Goal: Task Accomplishment & Management: Complete application form

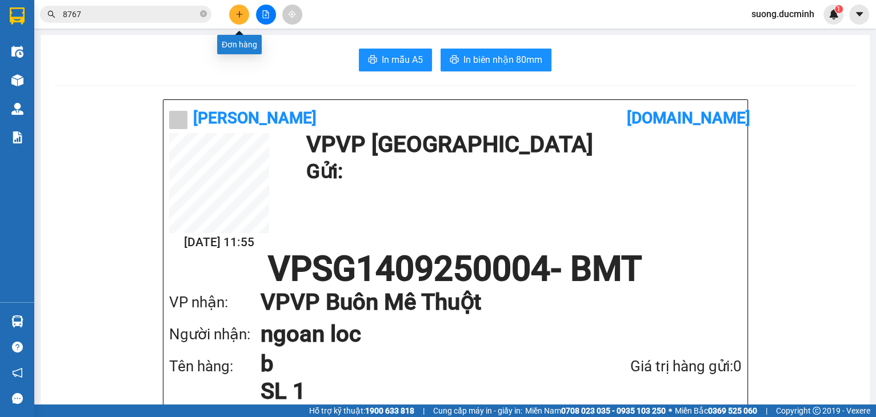
click at [240, 17] on icon "plus" at bounding box center [239, 14] width 8 height 8
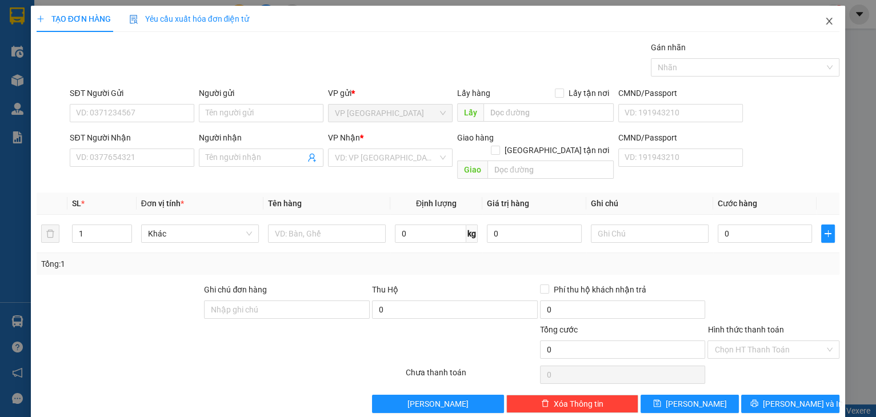
click at [824, 22] on icon "close" at bounding box center [828, 21] width 9 height 9
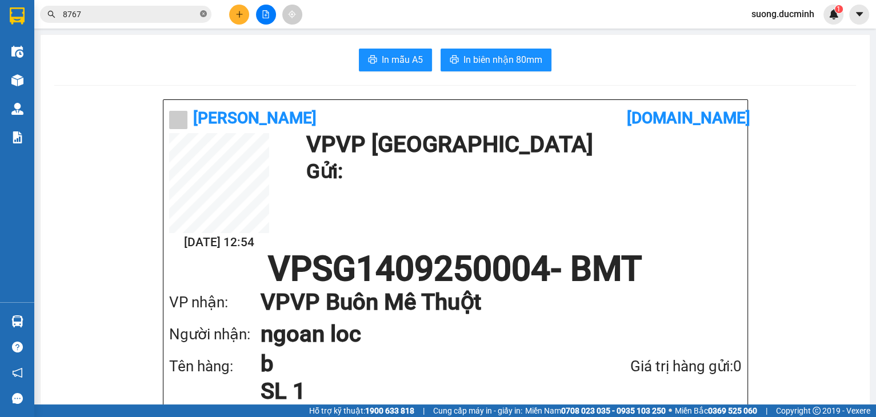
click at [203, 11] on icon "close-circle" at bounding box center [203, 13] width 7 height 7
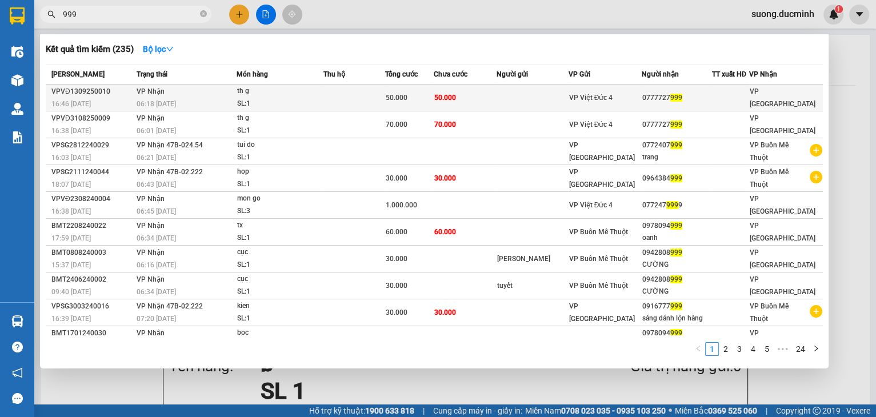
type input "999"
click at [338, 92] on td at bounding box center [353, 98] width 61 height 27
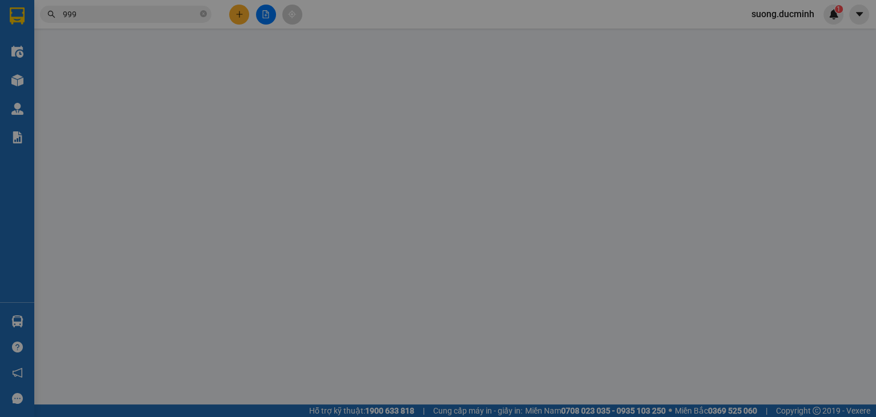
type input "0777727999"
type input "50.000"
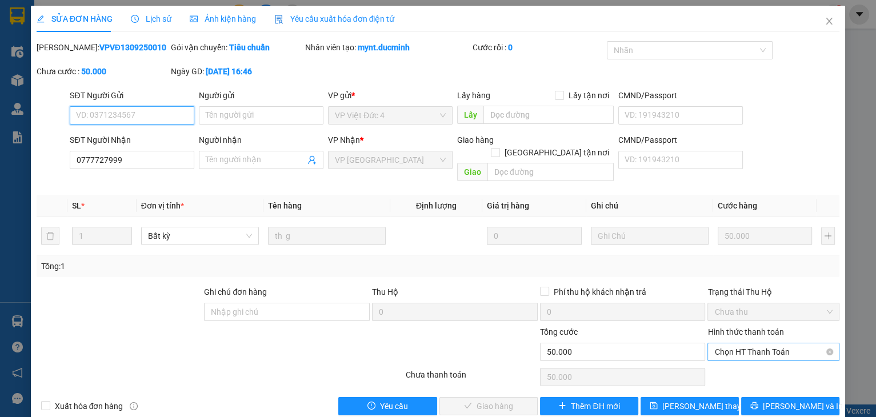
click at [763, 343] on span "Chọn HT Thanh Toán" at bounding box center [773, 351] width 118 height 17
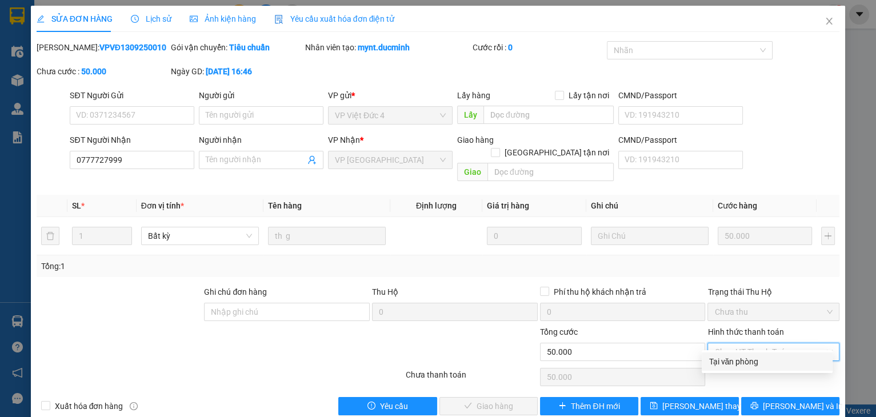
click at [726, 362] on div "Tại văn phòng" at bounding box center [766, 361] width 117 height 13
type input "0"
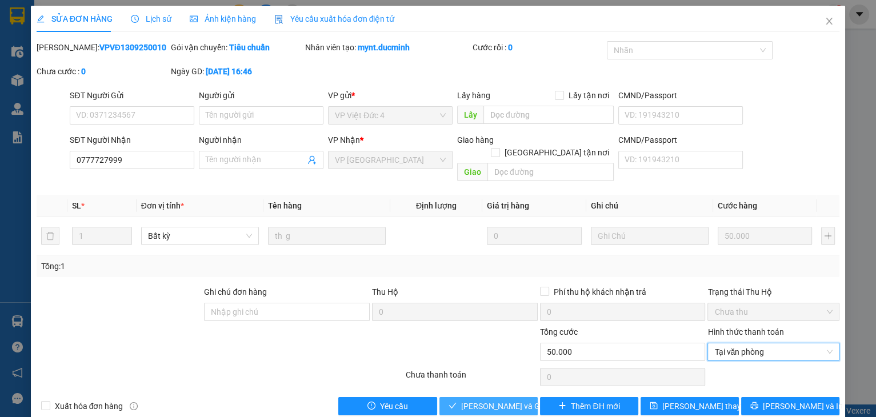
click at [512, 400] on span "Lưu và Giao hàng" at bounding box center [516, 406] width 110 height 13
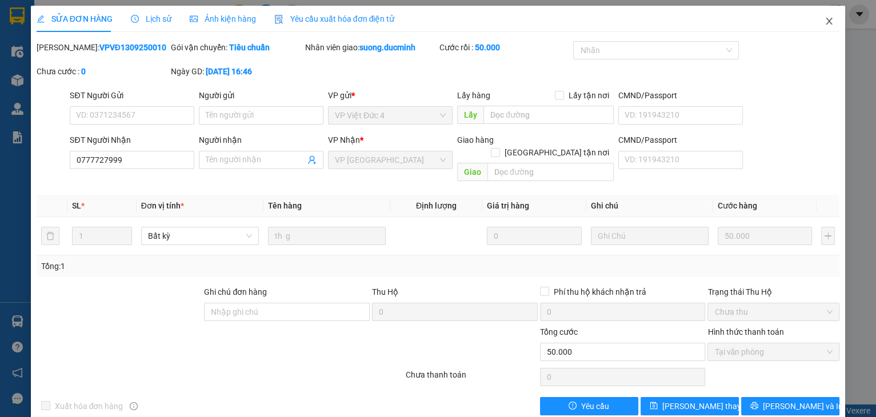
click at [824, 20] on icon "close" at bounding box center [828, 21] width 9 height 9
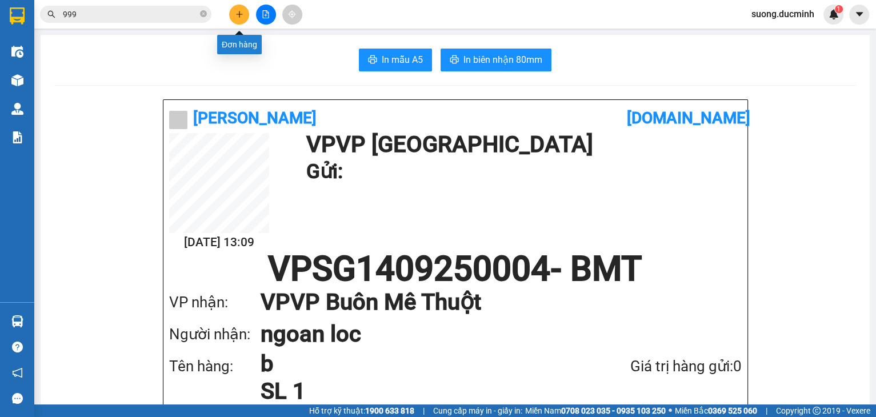
click at [239, 13] on icon "plus" at bounding box center [239, 14] width 1 height 6
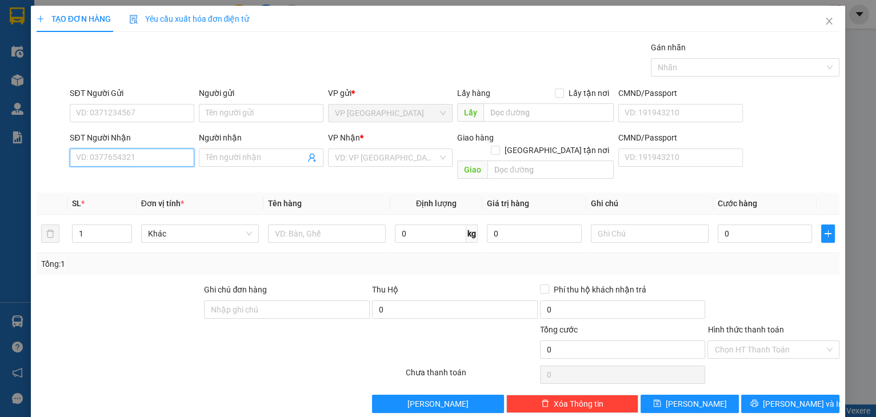
click at [151, 160] on input "SĐT Người Nhận" at bounding box center [132, 157] width 125 height 18
type input "0976332123"
click at [140, 185] on div "0976332123 - huong" at bounding box center [131, 180] width 110 height 13
type input "huong"
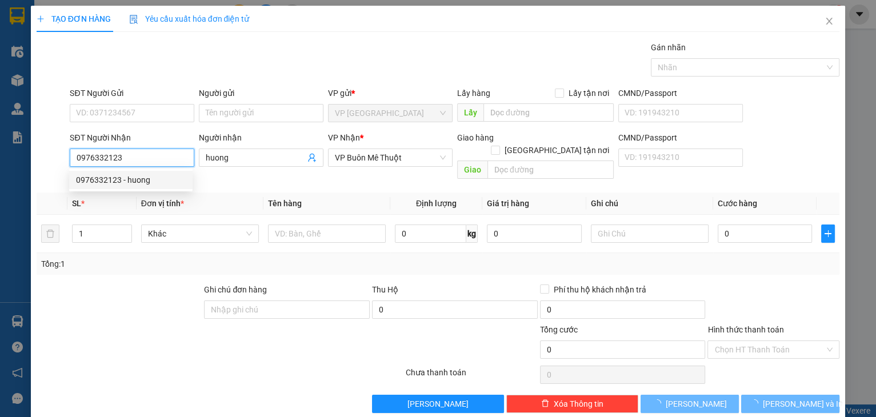
type input "60.000"
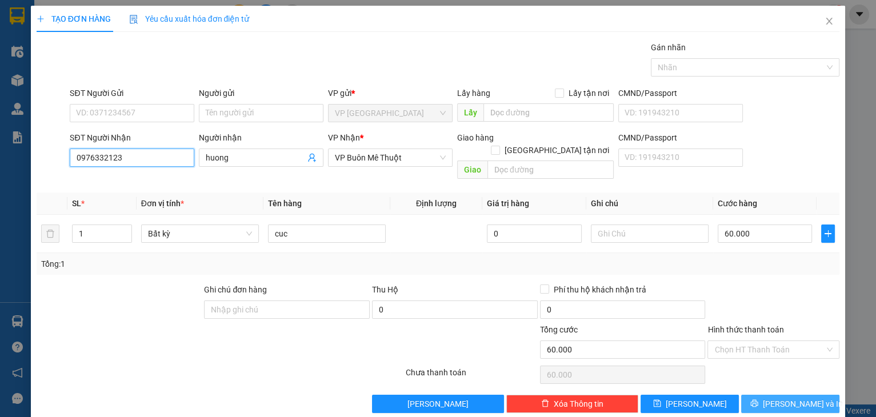
type input "0976332123"
click at [786, 397] on span "Lưu và In" at bounding box center [802, 403] width 80 height 13
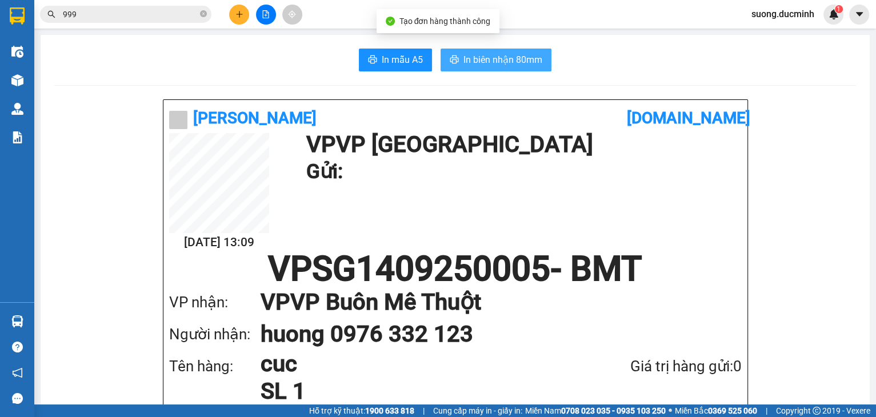
click at [519, 65] on span "In biên nhận 80mm" at bounding box center [502, 60] width 79 height 14
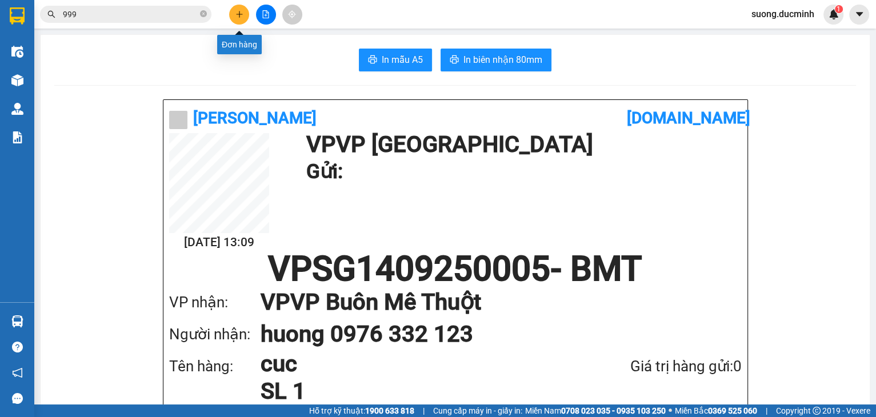
click at [238, 14] on icon "plus" at bounding box center [239, 14] width 6 height 1
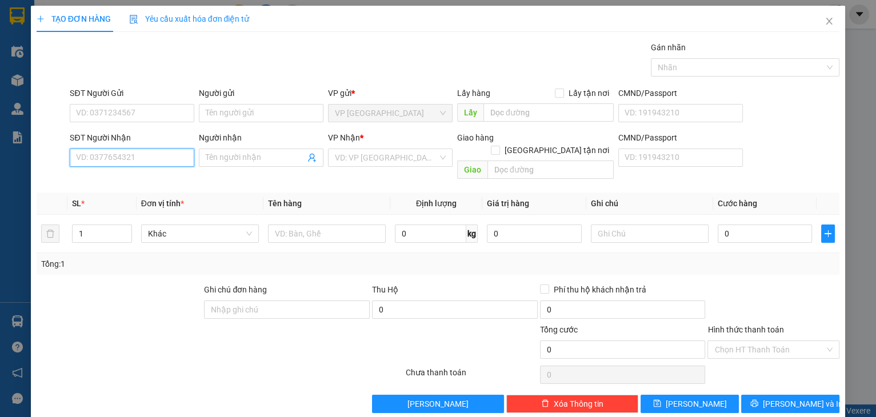
click at [161, 160] on input "SĐT Người Nhận" at bounding box center [132, 157] width 125 height 18
click at [140, 185] on div "0399610812 - chien" at bounding box center [131, 180] width 110 height 13
type input "0399610812"
type input "chien"
type input "cx hai linh"
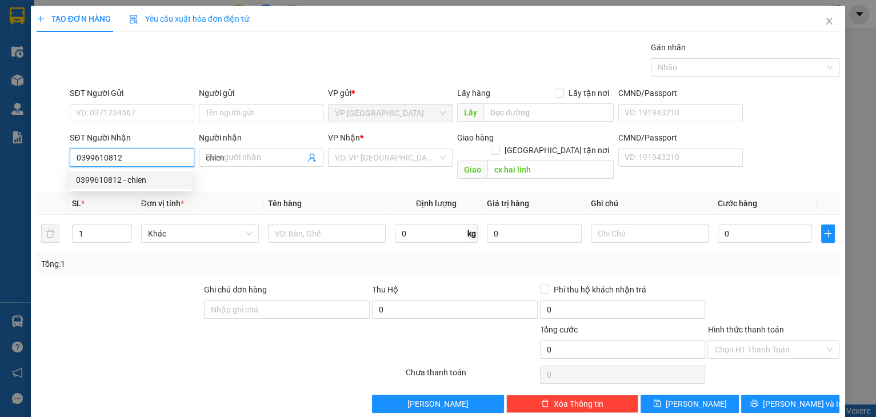
type input "50.000"
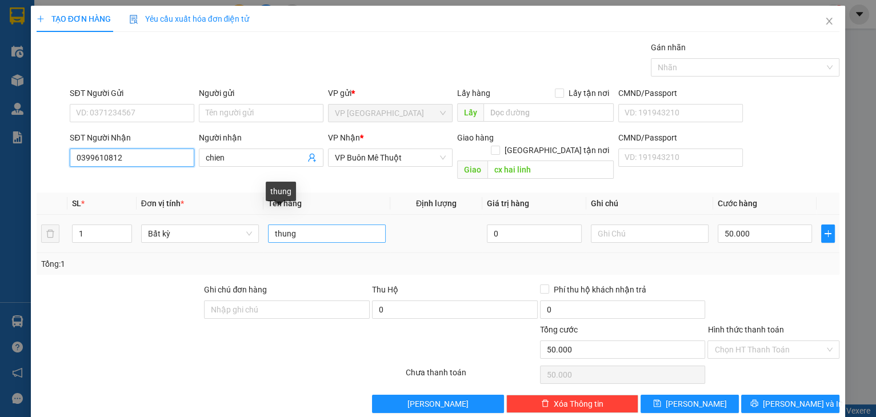
type input "0399610812"
click at [329, 224] on input "thung" at bounding box center [327, 233] width 118 height 18
type input "thung xop"
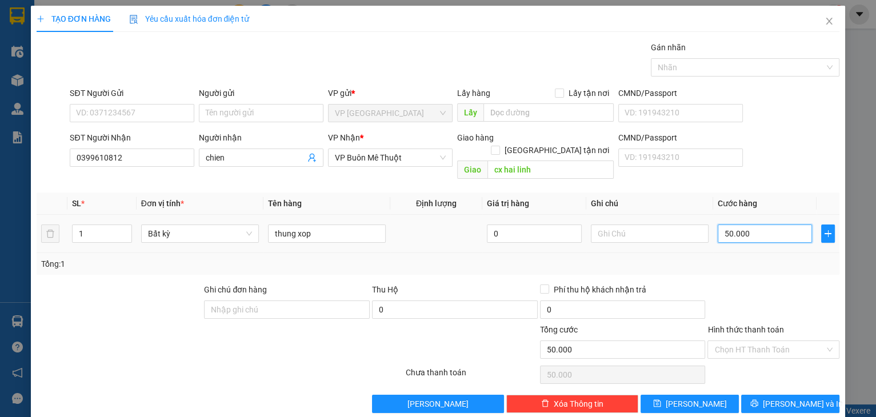
click at [754, 224] on input "50.000" at bounding box center [764, 233] width 95 height 18
type input "6"
type input "60"
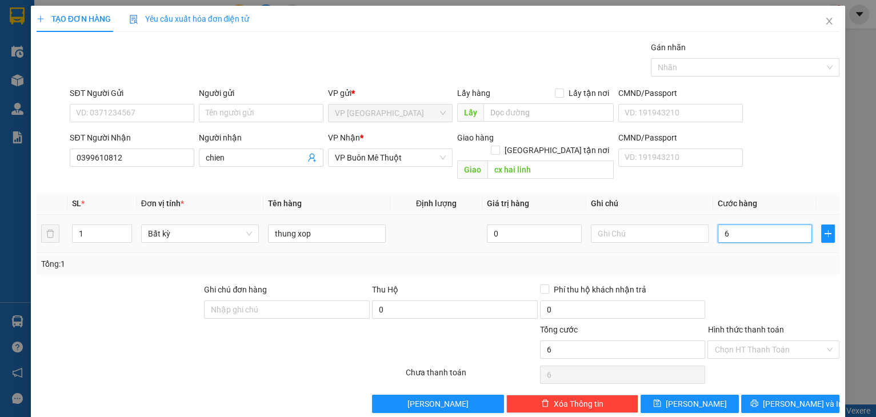
type input "60"
type input "60.000"
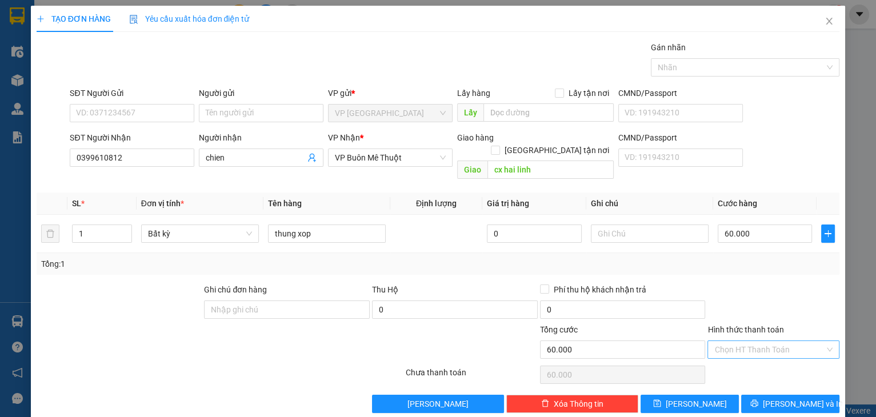
click at [766, 341] on input "Hình thức thanh toán" at bounding box center [769, 349] width 110 height 17
click at [760, 356] on div "Tại văn phòng" at bounding box center [766, 358] width 117 height 13
type input "0"
click at [760, 363] on div at bounding box center [773, 374] width 134 height 23
click at [717, 395] on button "Lưu" at bounding box center [689, 404] width 98 height 18
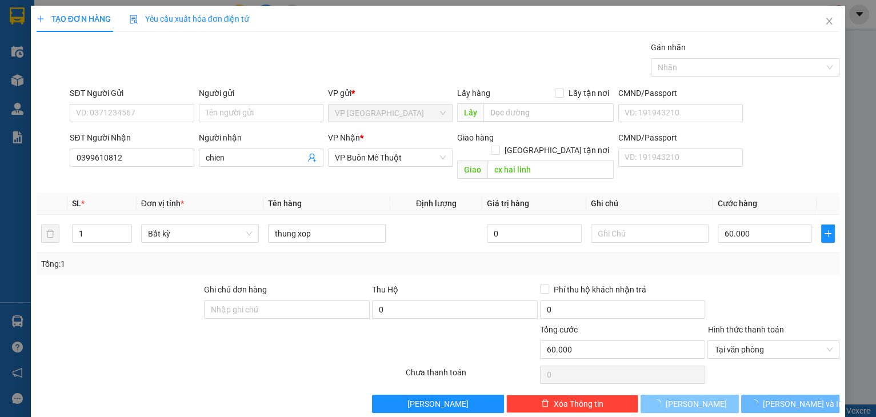
type input "0"
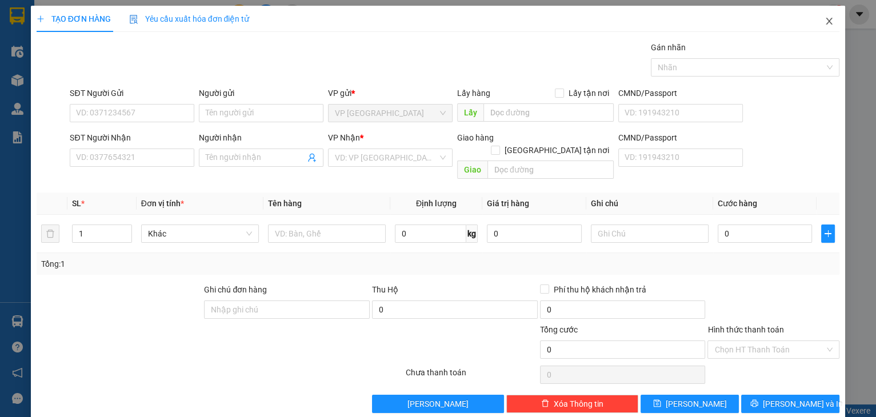
click at [825, 20] on icon "close" at bounding box center [828, 21] width 9 height 9
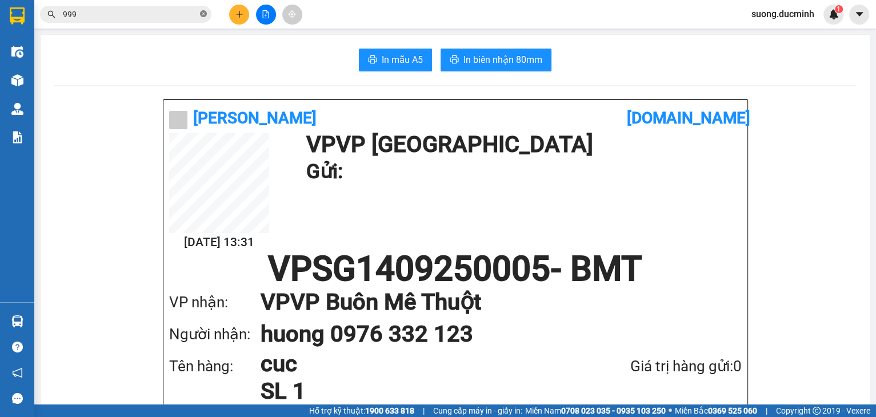
click at [205, 16] on icon "close-circle" at bounding box center [203, 13] width 7 height 7
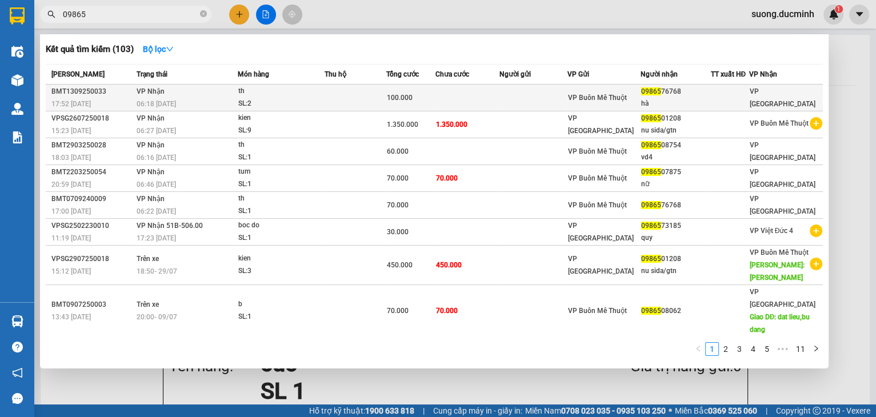
type input "09865"
click at [226, 95] on td "VP Nhận 06:18 - 14/09" at bounding box center [185, 98] width 103 height 27
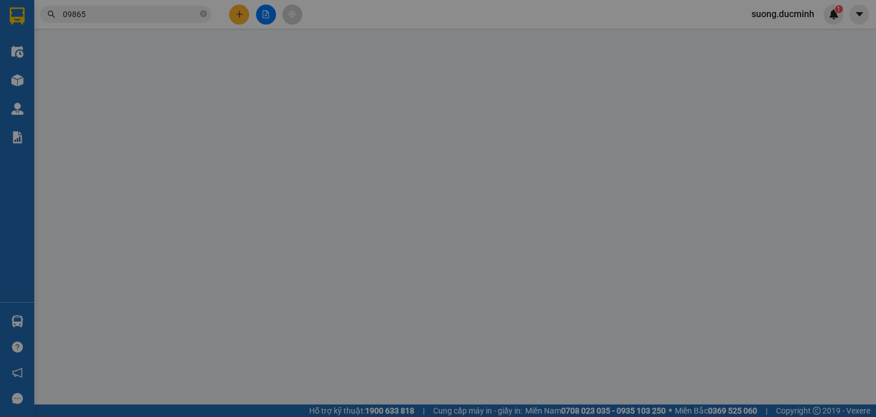
type input "0986576768"
type input "hà"
type input "100.000"
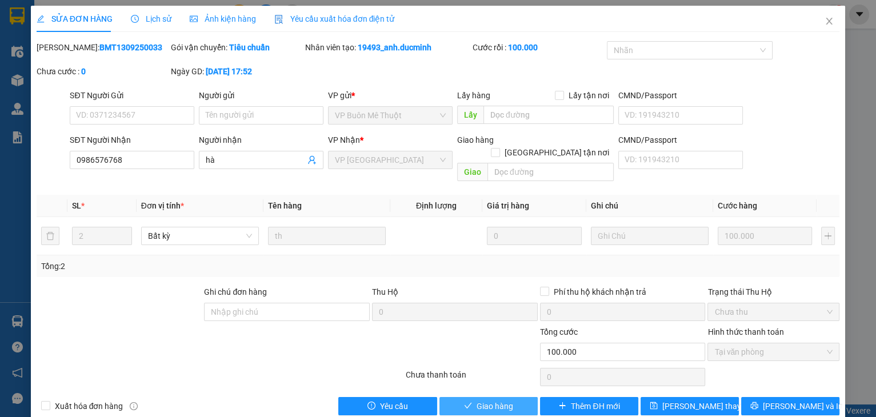
click at [488, 400] on span "Giao hàng" at bounding box center [494, 406] width 37 height 13
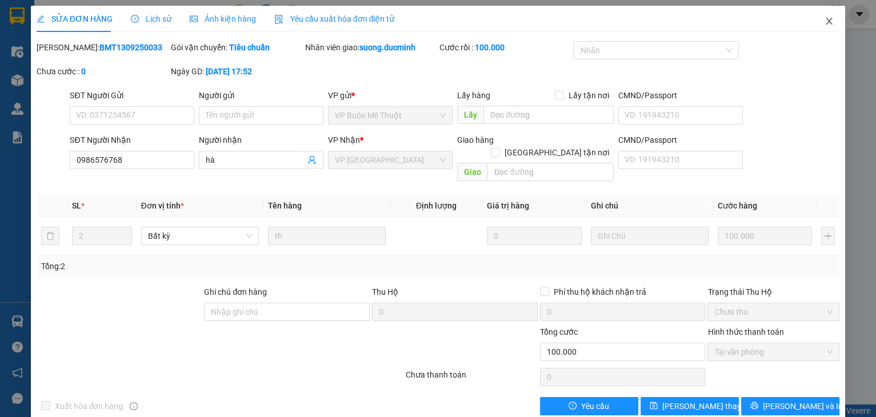
click at [817, 22] on span "Close" at bounding box center [829, 22] width 32 height 32
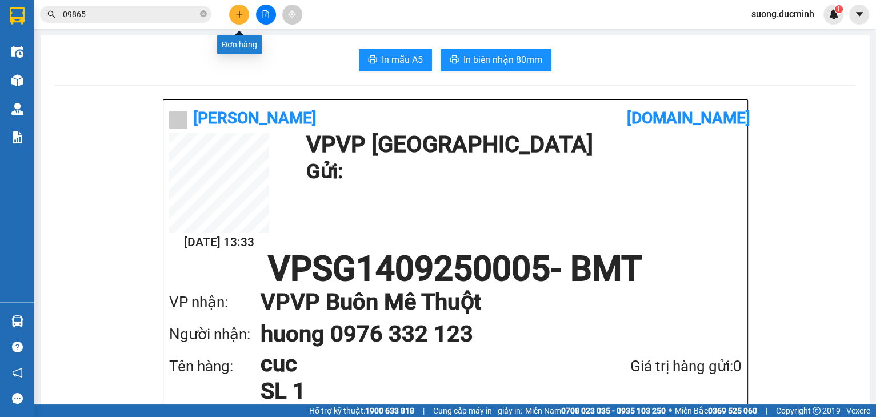
click at [239, 19] on button at bounding box center [239, 15] width 20 height 20
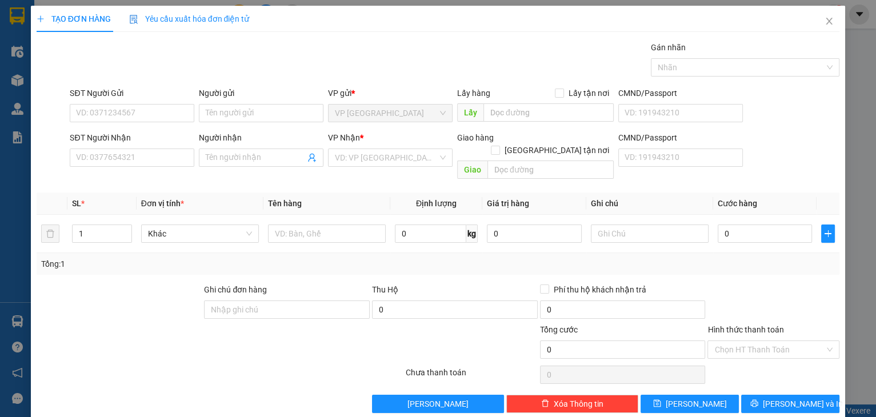
click at [146, 146] on div "SĐT Người Nhận" at bounding box center [132, 139] width 125 height 17
drag, startPoint x: 146, startPoint y: 150, endPoint x: 142, endPoint y: 139, distance: 12.1
click at [146, 147] on div "SĐT Người Nhận VD: 0377654321" at bounding box center [132, 151] width 125 height 40
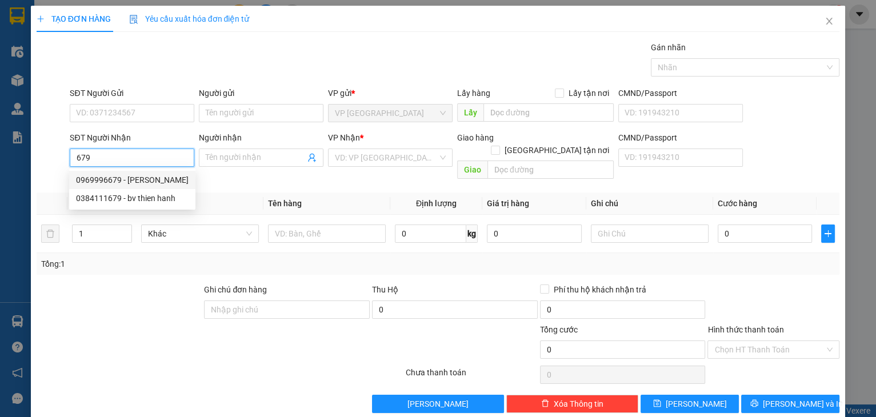
click at [167, 185] on div "0969996679 - tuan y wang" at bounding box center [132, 180] width 113 height 13
type input "0969996679"
type input "tuan y wang"
type input "y wang"
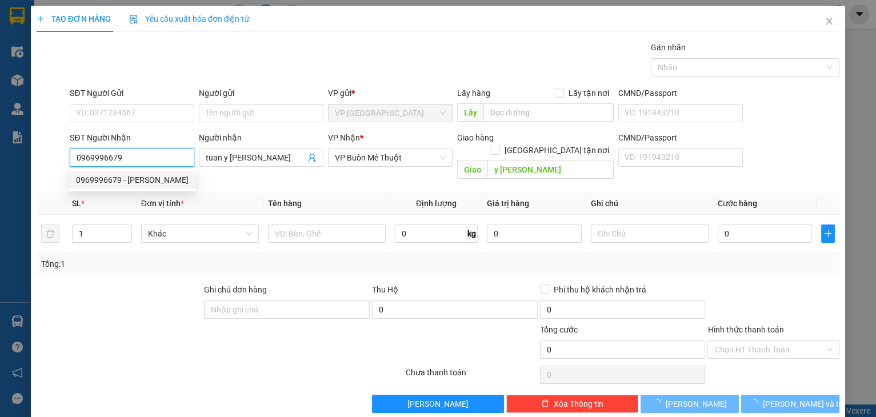
type input "480.000"
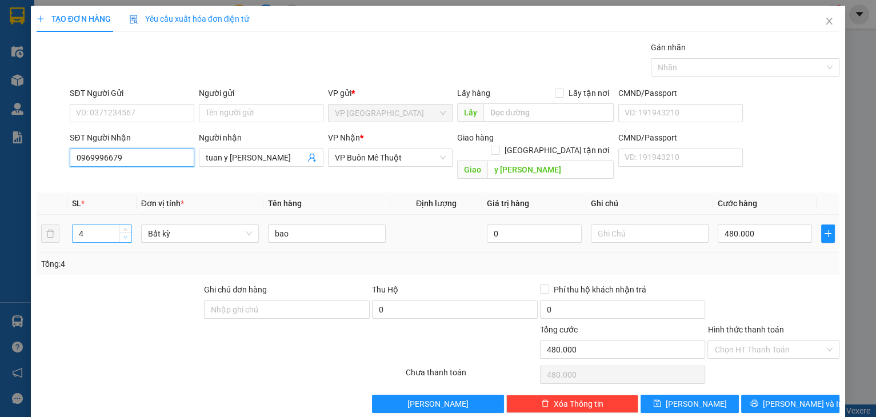
type input "0969996679"
click at [125, 236] on icon "down" at bounding box center [125, 237] width 3 height 2
type input "2"
click at [122, 234] on span "down" at bounding box center [125, 237] width 7 height 7
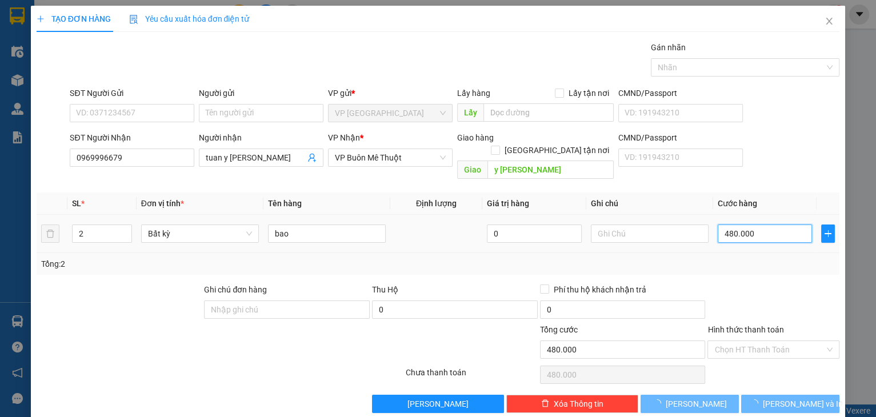
click at [776, 224] on input "480.000" at bounding box center [764, 233] width 95 height 18
type input "0"
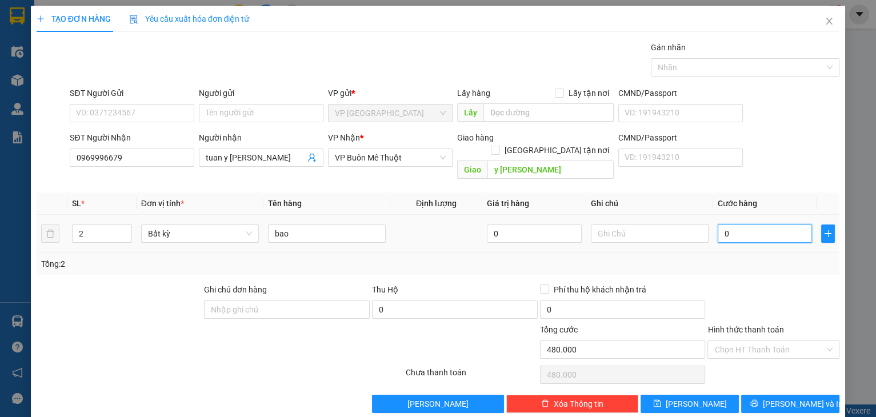
type input "2"
type input "02"
type input "24"
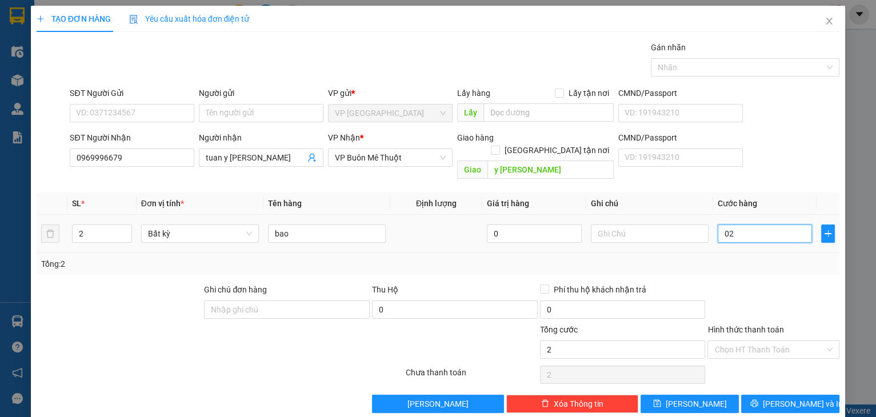
type input "024"
type input "240"
type input "0.240"
type input "240.000"
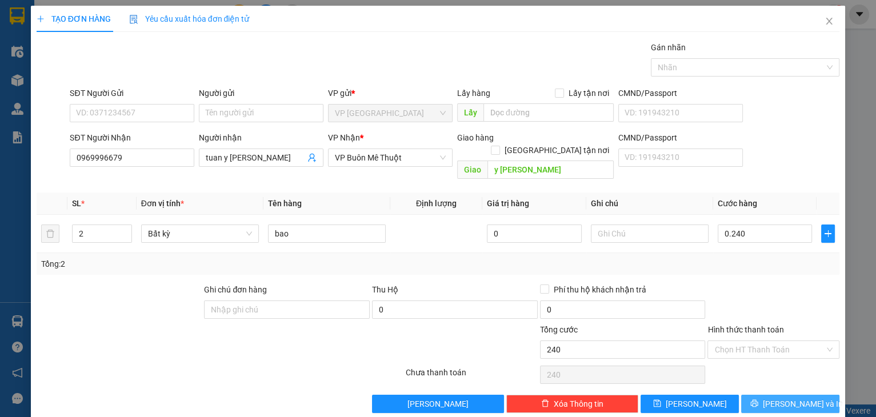
type input "240.000"
click at [760, 395] on button "Lưu và In" at bounding box center [790, 404] width 98 height 18
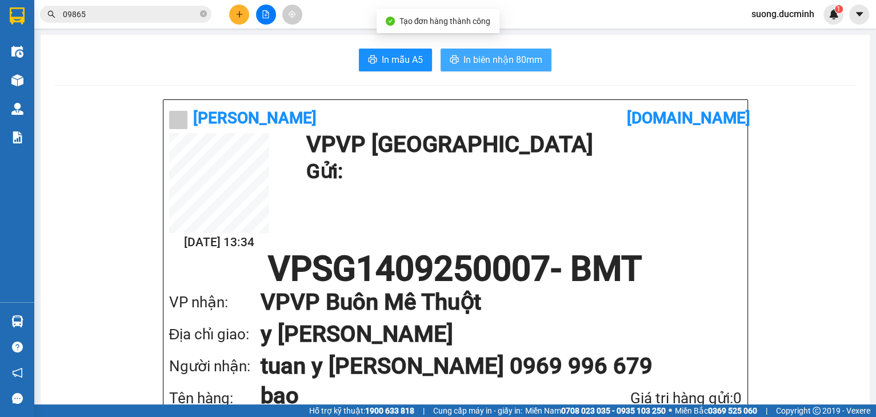
click at [503, 67] on button "In biên nhận 80mm" at bounding box center [495, 60] width 111 height 23
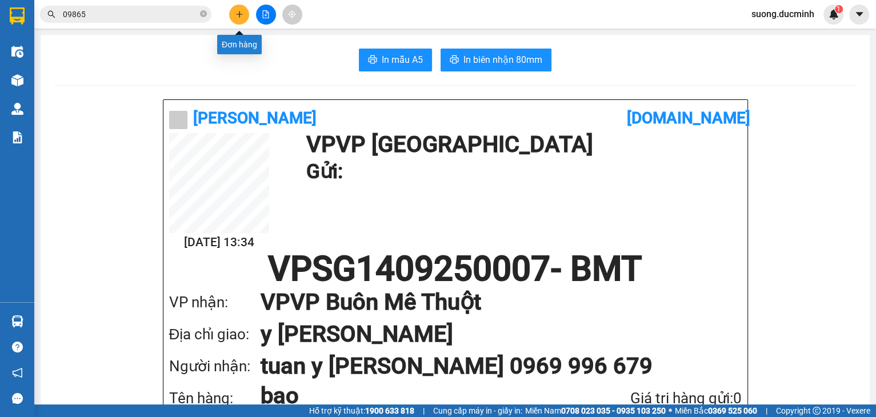
click at [239, 19] on button at bounding box center [239, 15] width 20 height 20
